Goal: Task Accomplishment & Management: Use online tool/utility

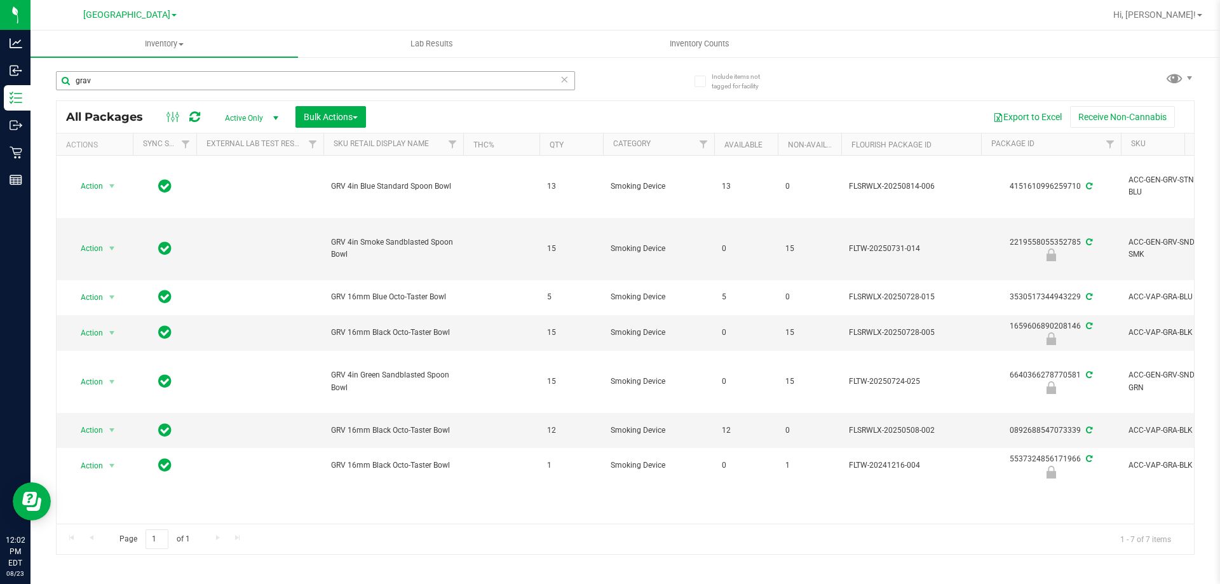
click at [206, 88] on input "grav" at bounding box center [315, 80] width 519 height 19
click at [205, 85] on input "grav" at bounding box center [315, 80] width 519 height 19
click at [204, 84] on input "grav" at bounding box center [315, 80] width 519 height 19
click at [205, 84] on input "grav" at bounding box center [315, 80] width 519 height 19
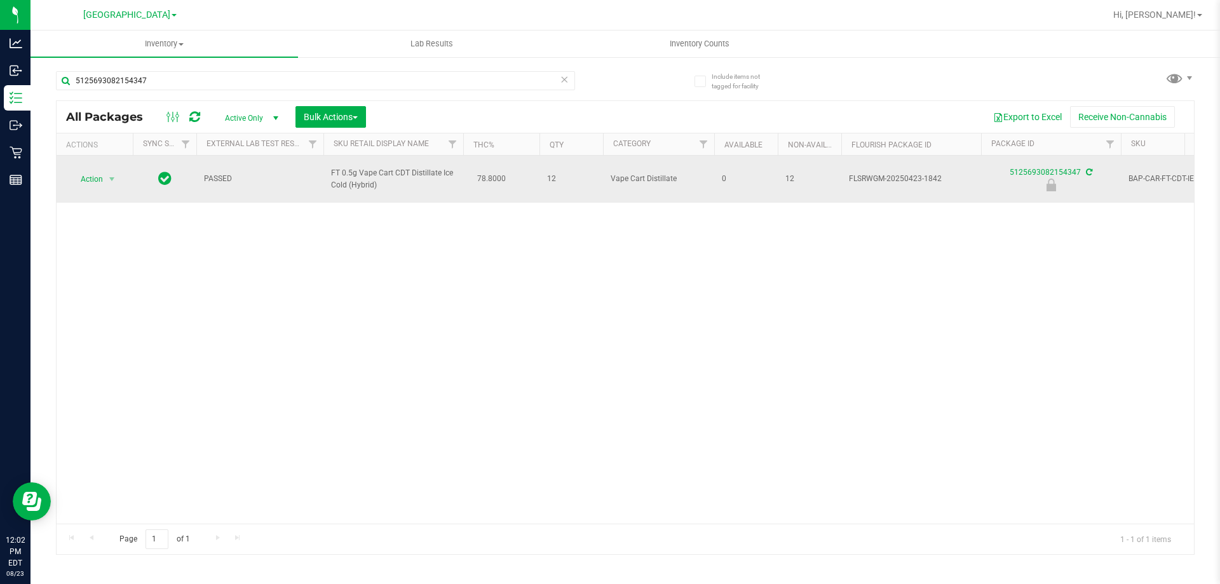
type input "5125693082154347"
click at [94, 179] on span "Action" at bounding box center [86, 179] width 34 height 18
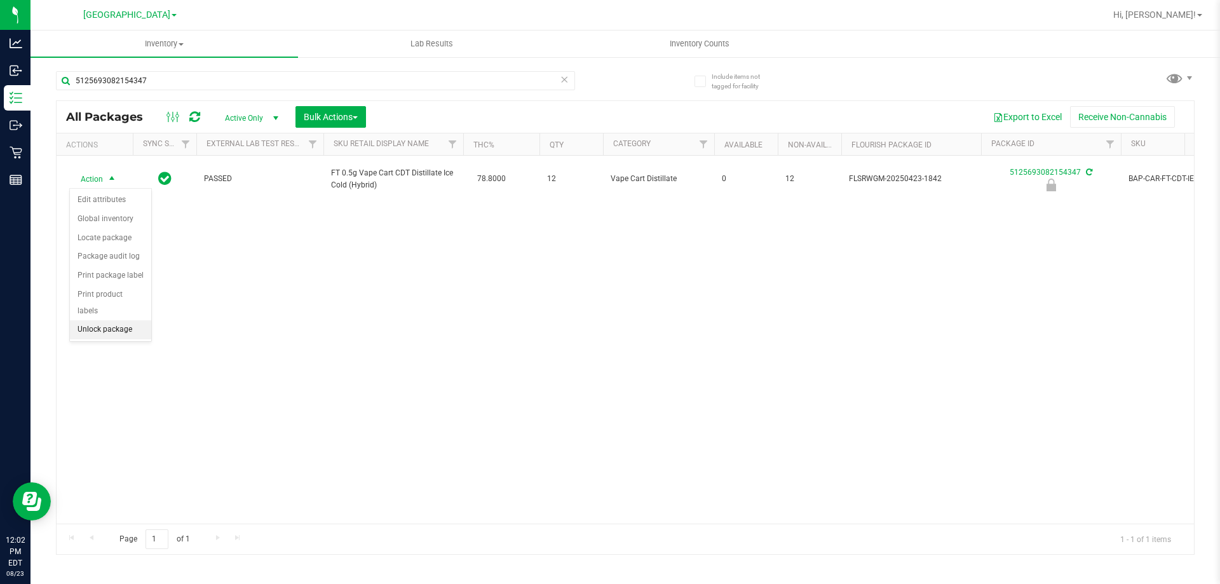
click at [121, 320] on li "Unlock package" at bounding box center [110, 329] width 81 height 19
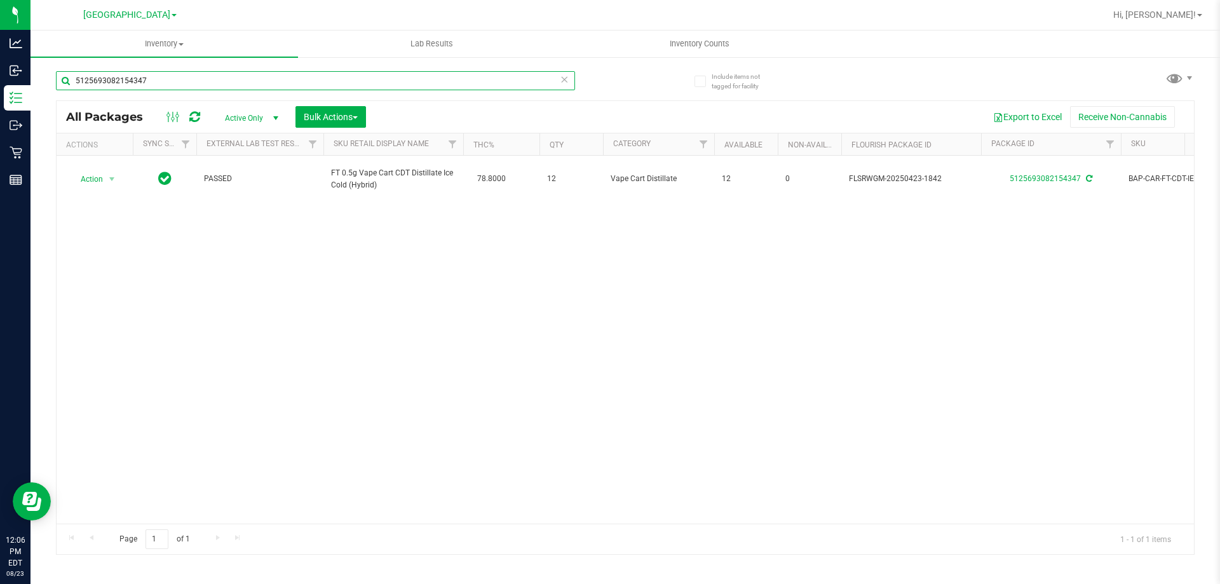
click at [105, 85] on input "5125693082154347" at bounding box center [315, 80] width 519 height 19
click at [105, 86] on input "5125693082154347" at bounding box center [315, 80] width 519 height 19
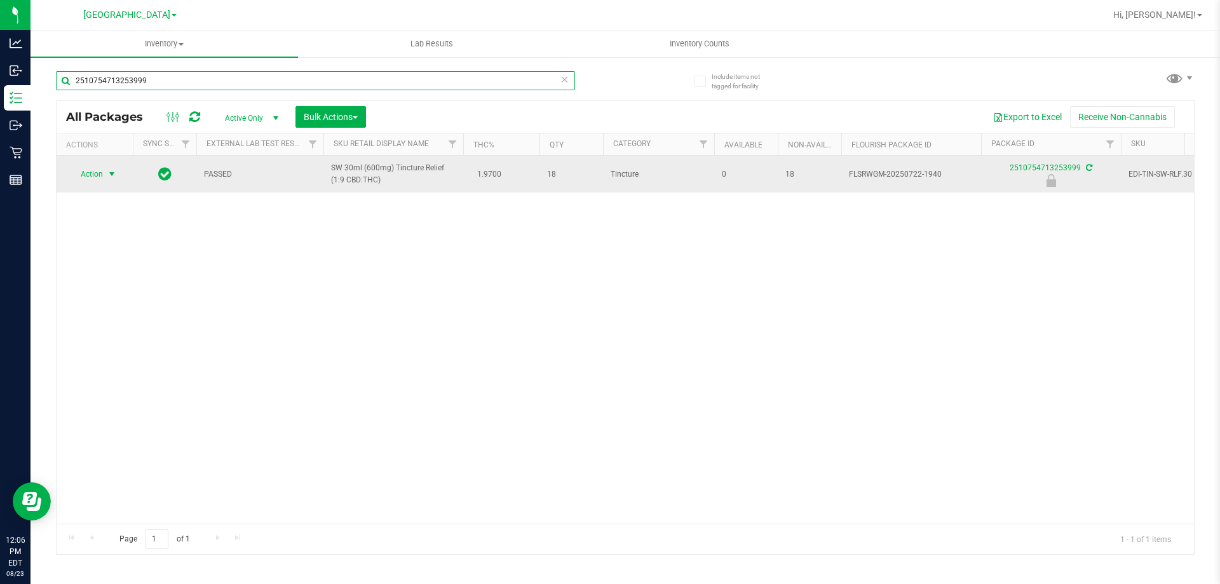
type input "2510754713253999"
click at [112, 178] on span "select" at bounding box center [112, 174] width 10 height 10
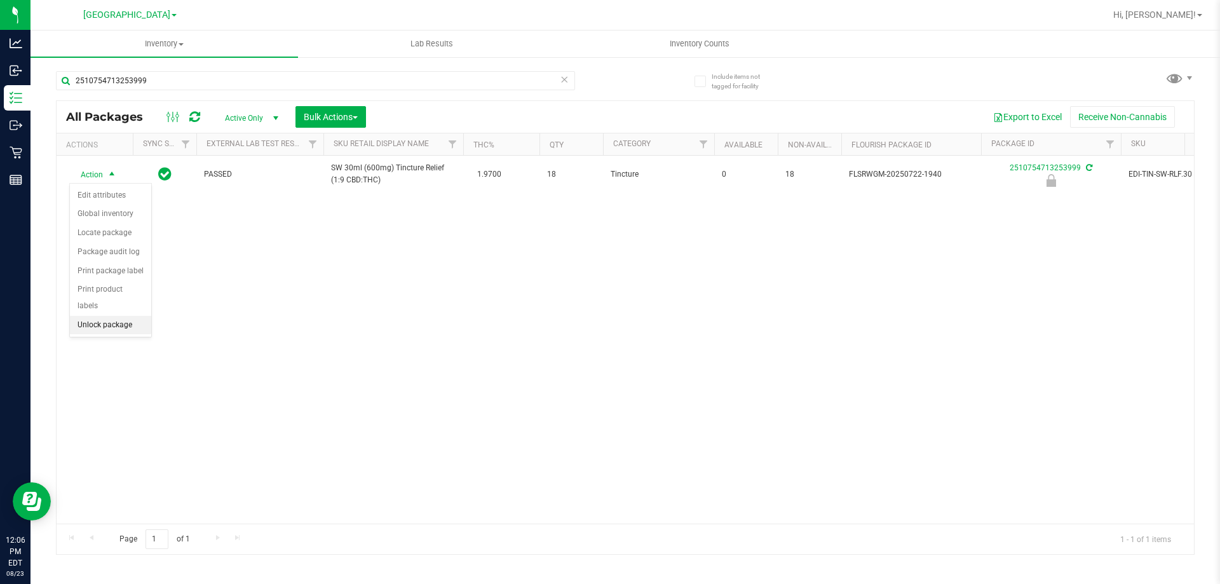
drag, startPoint x: 113, startPoint y: 315, endPoint x: 106, endPoint y: 311, distance: 8.3
click at [110, 316] on li "Unlock package" at bounding box center [110, 325] width 81 height 19
